Goal: Transaction & Acquisition: Obtain resource

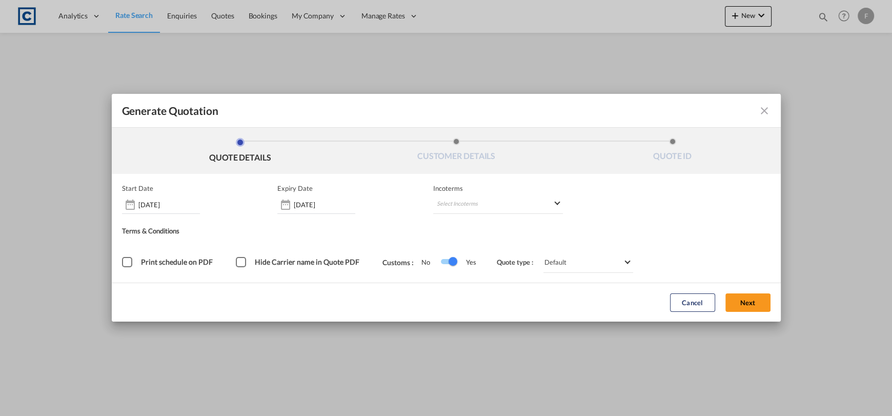
click at [512, 188] on div "Start Date [DATE] Expiry Date [DATE] Incoterms Select Incoterms - Terms & Condi…" at bounding box center [446, 228] width 649 height 88
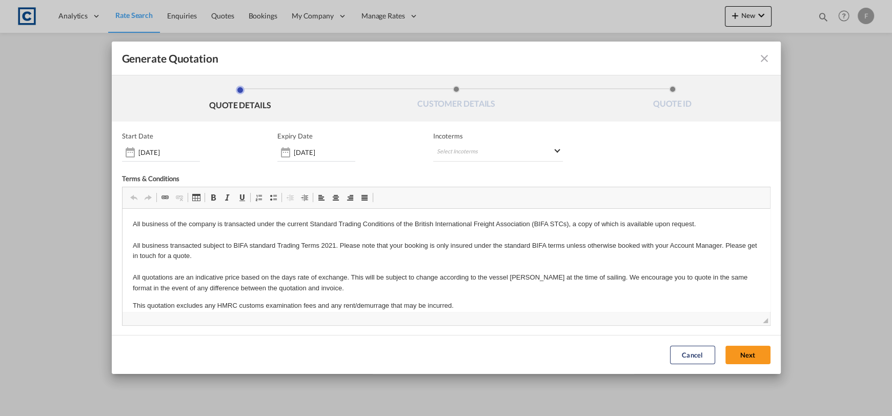
click at [512, 197] on span "Editor toolbars Clipboard/Undo Undo Keyboard shortcut Ctrl+Z Redo Keyboard shor…" at bounding box center [447, 198] width 648 height 22
click at [497, 162] on div "Start Date [DATE] Expiry Date [DATE] Incoterms Select Incoterms CIF - export Co…" at bounding box center [446, 245] width 649 height 227
click at [495, 154] on md-select "Select Incoterms CIF - export Cost,Insurance and Freight CIF - import Cost,Insu…" at bounding box center [498, 152] width 130 height 18
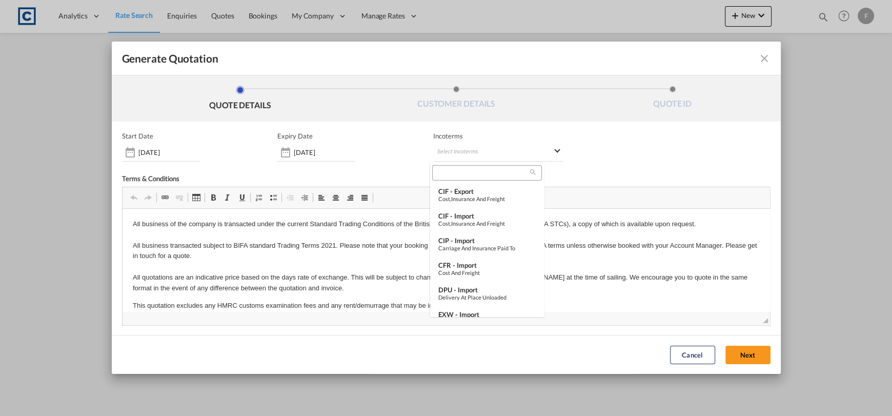
click at [469, 176] on input "search" at bounding box center [482, 172] width 95 height 9
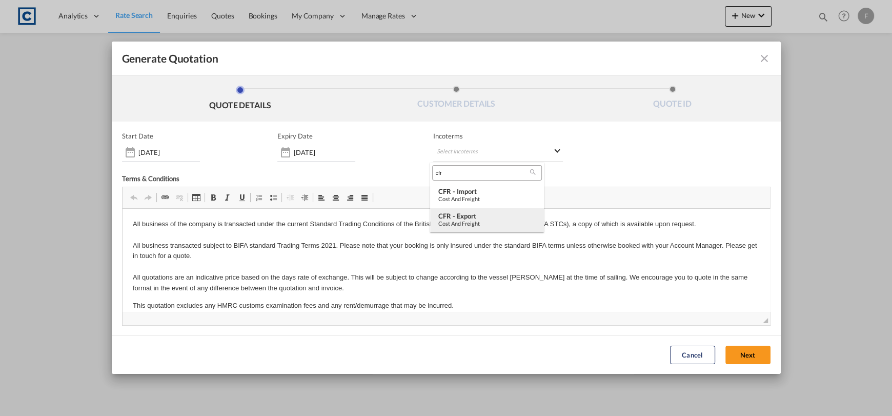
type input "cfr"
click at [476, 220] on div "Cost and Freight" at bounding box center [487, 223] width 97 height 7
click at [730, 355] on button "Next" at bounding box center [748, 355] width 45 height 18
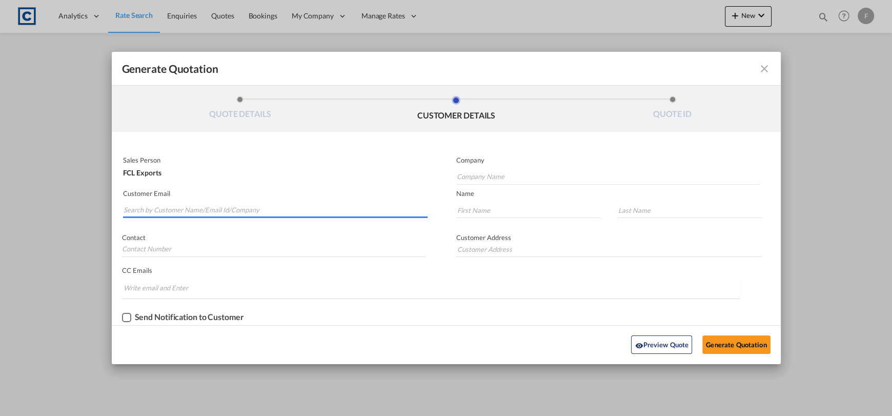
click at [199, 211] on input "Search by Customer Name/Email Id/Company" at bounding box center [276, 210] width 305 height 15
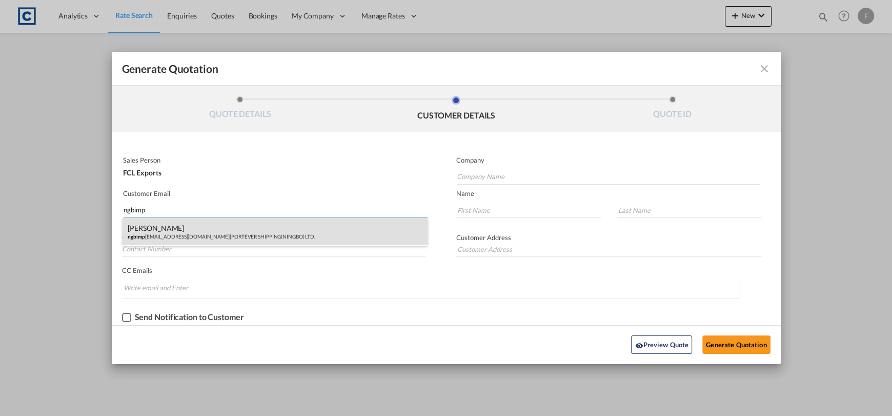
type input "ngbimp"
click at [215, 223] on div "[PERSON_NAME] ngbimp [EMAIL_ADDRESS][DOMAIN_NAME] | PORTEVER SHIPPING(NINGBO) L…" at bounding box center [275, 232] width 305 height 28
type input "PORTEVER SHIPPING(NINGBO) LTD."
type input "[EMAIL_ADDRESS][DOMAIN_NAME]"
type input "[PERSON_NAME]"
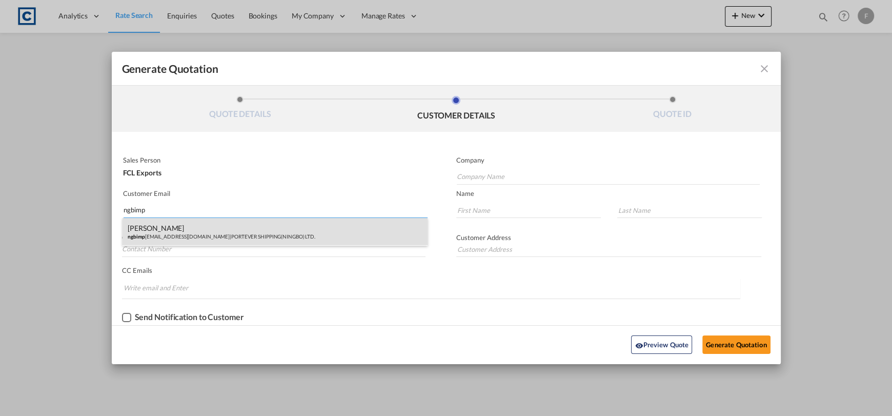
type input "[PERSON_NAME]"
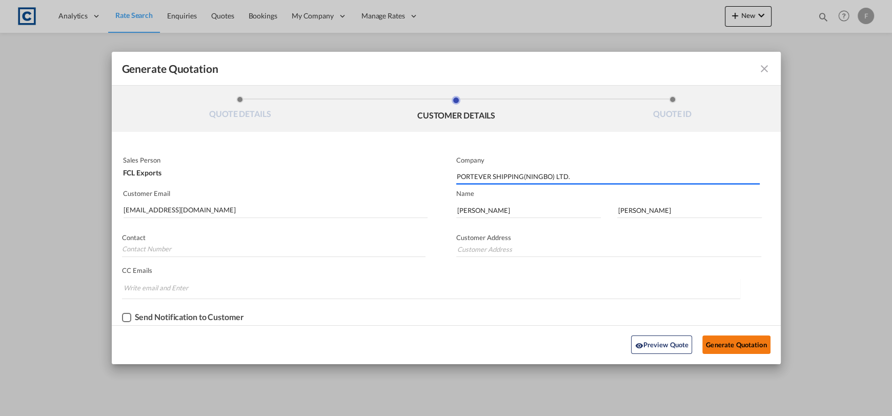
click at [760, 336] on button "Generate Quotation" at bounding box center [737, 344] width 68 height 18
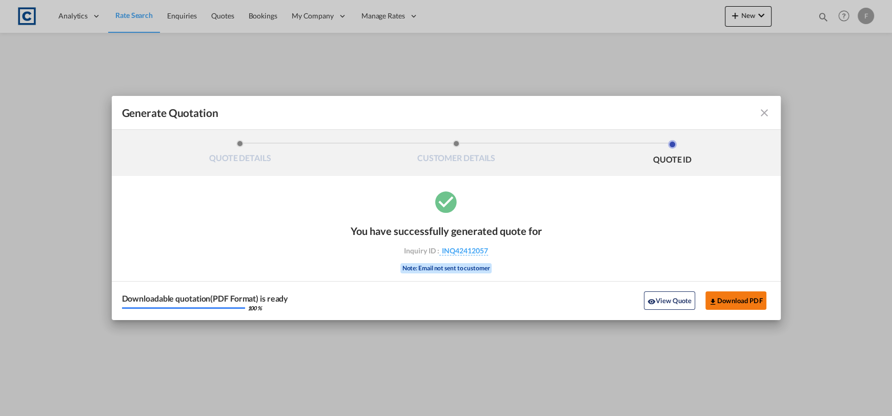
click at [735, 297] on button "Download PDF" at bounding box center [736, 300] width 61 height 18
